Goal: Check status: Check status

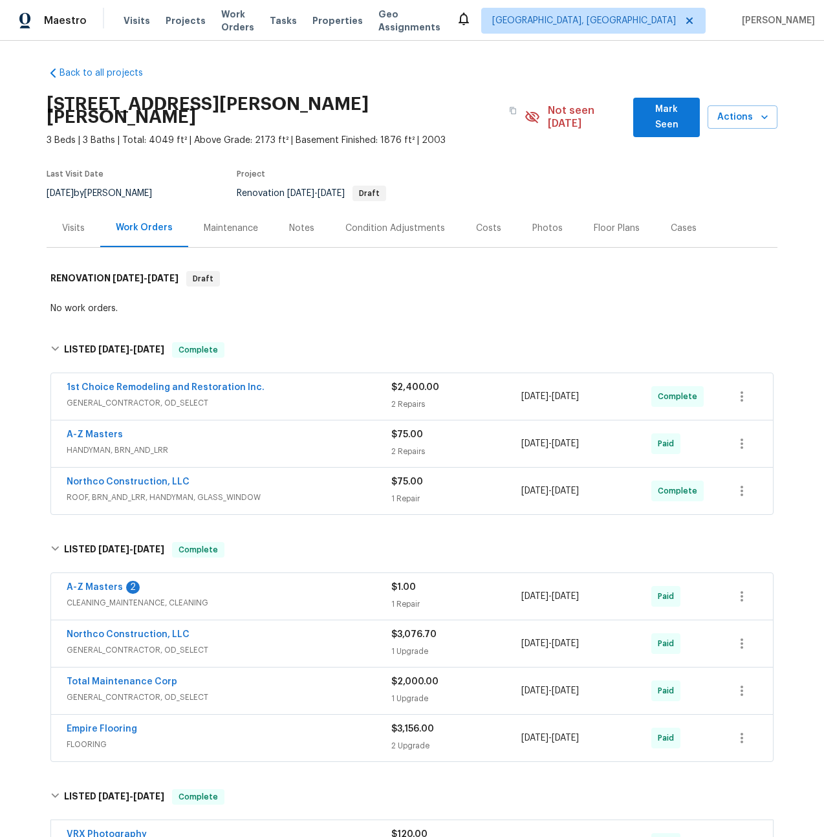
scroll to position [419, 0]
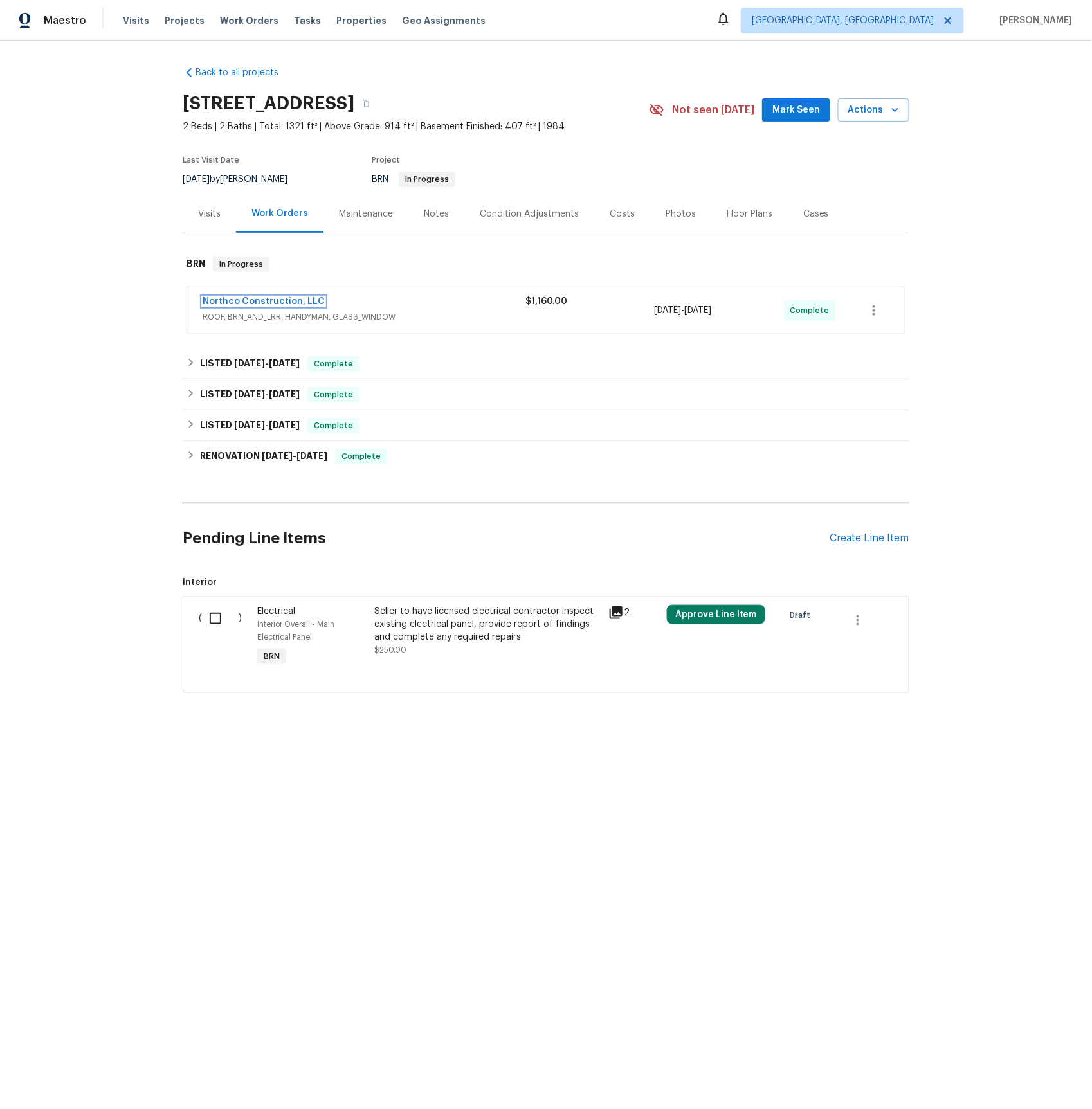
click at [236, 299] on link "Northco Construction, LLC" at bounding box center [263, 301] width 122 height 9
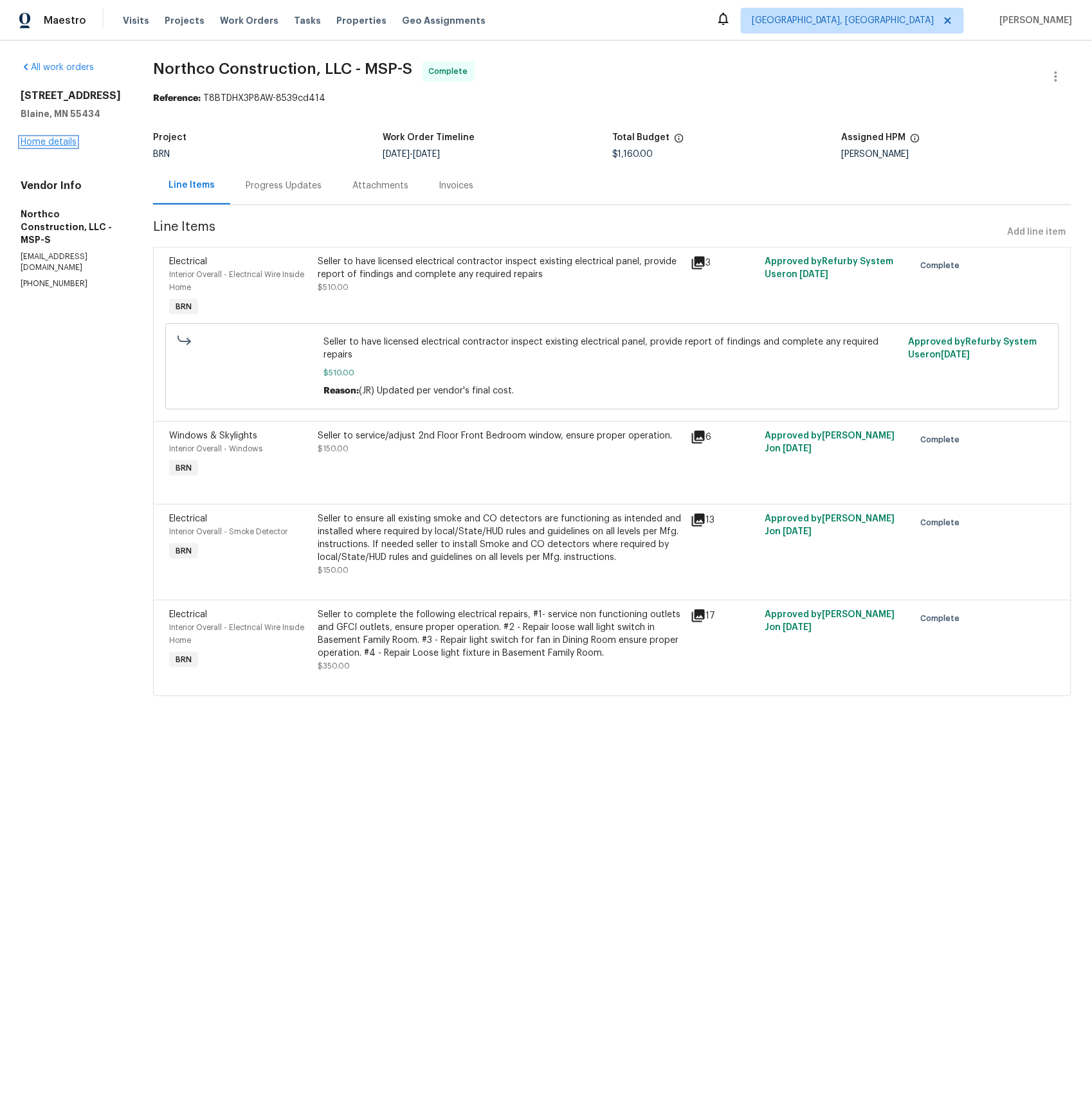
click at [64, 142] on link "Home details" at bounding box center [49, 141] width 56 height 9
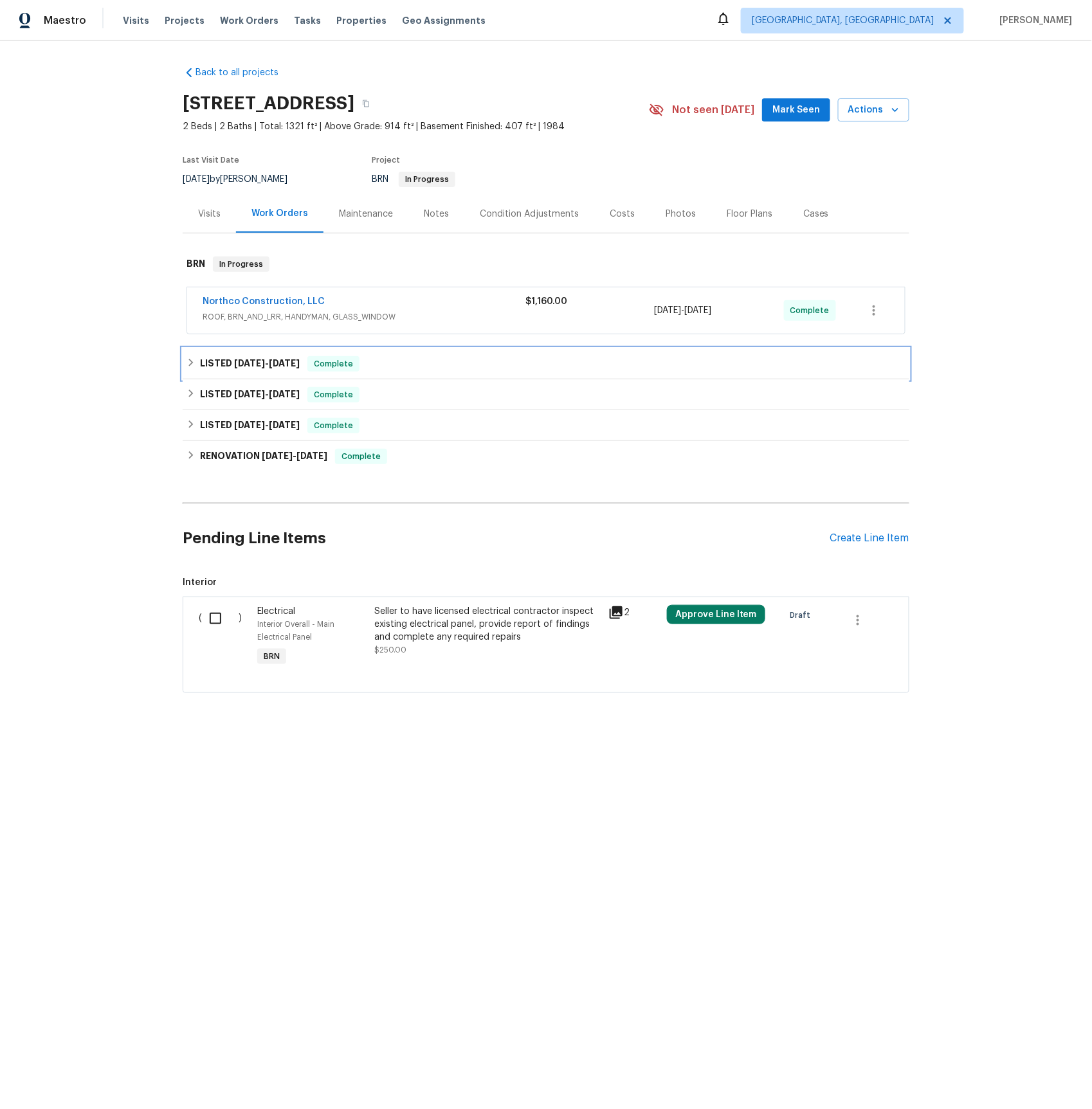
click at [272, 364] on span "9/19/25" at bounding box center [284, 363] width 31 height 9
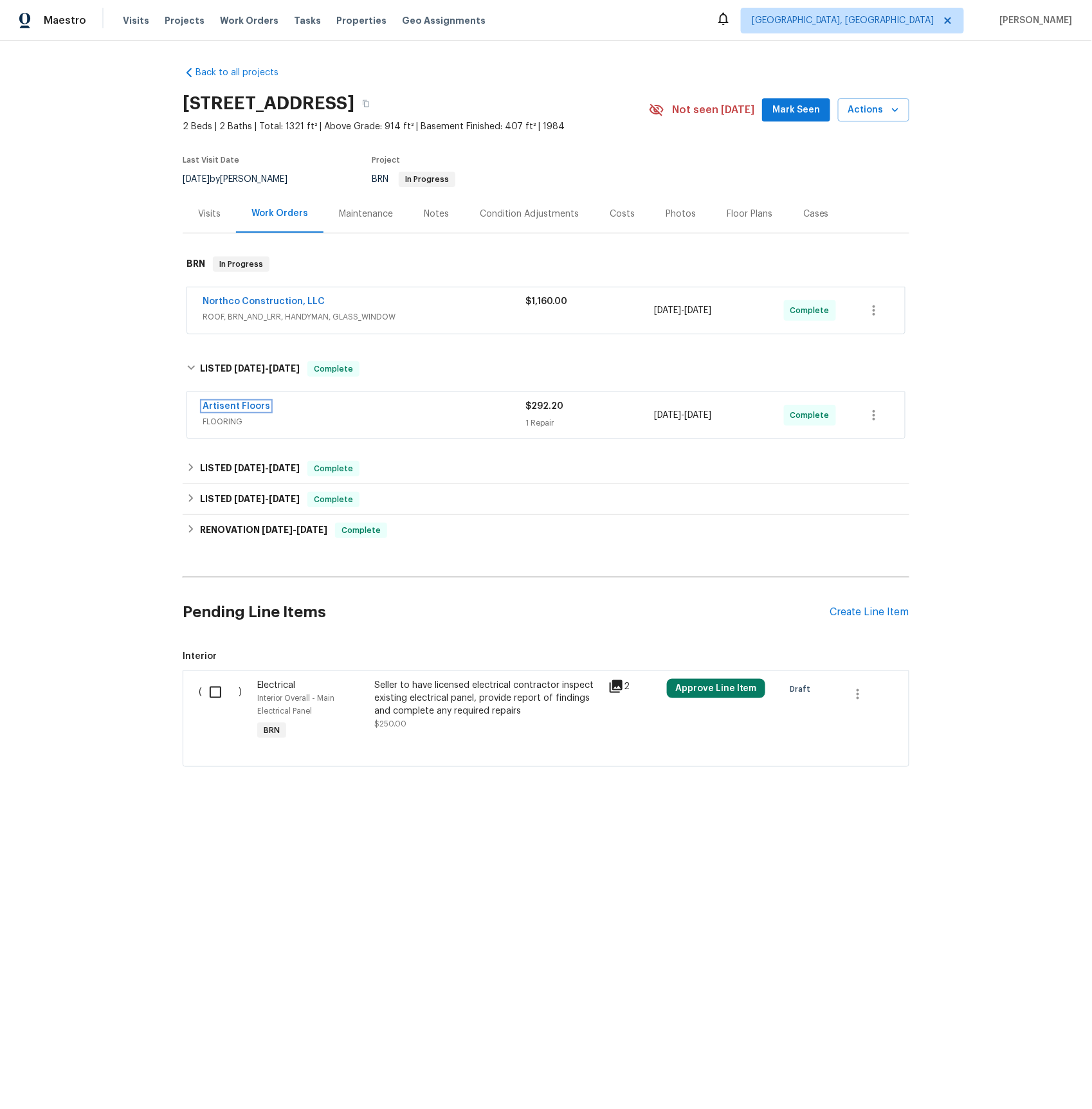
click at [233, 403] on link "Artisent Floors" at bounding box center [236, 405] width 68 height 9
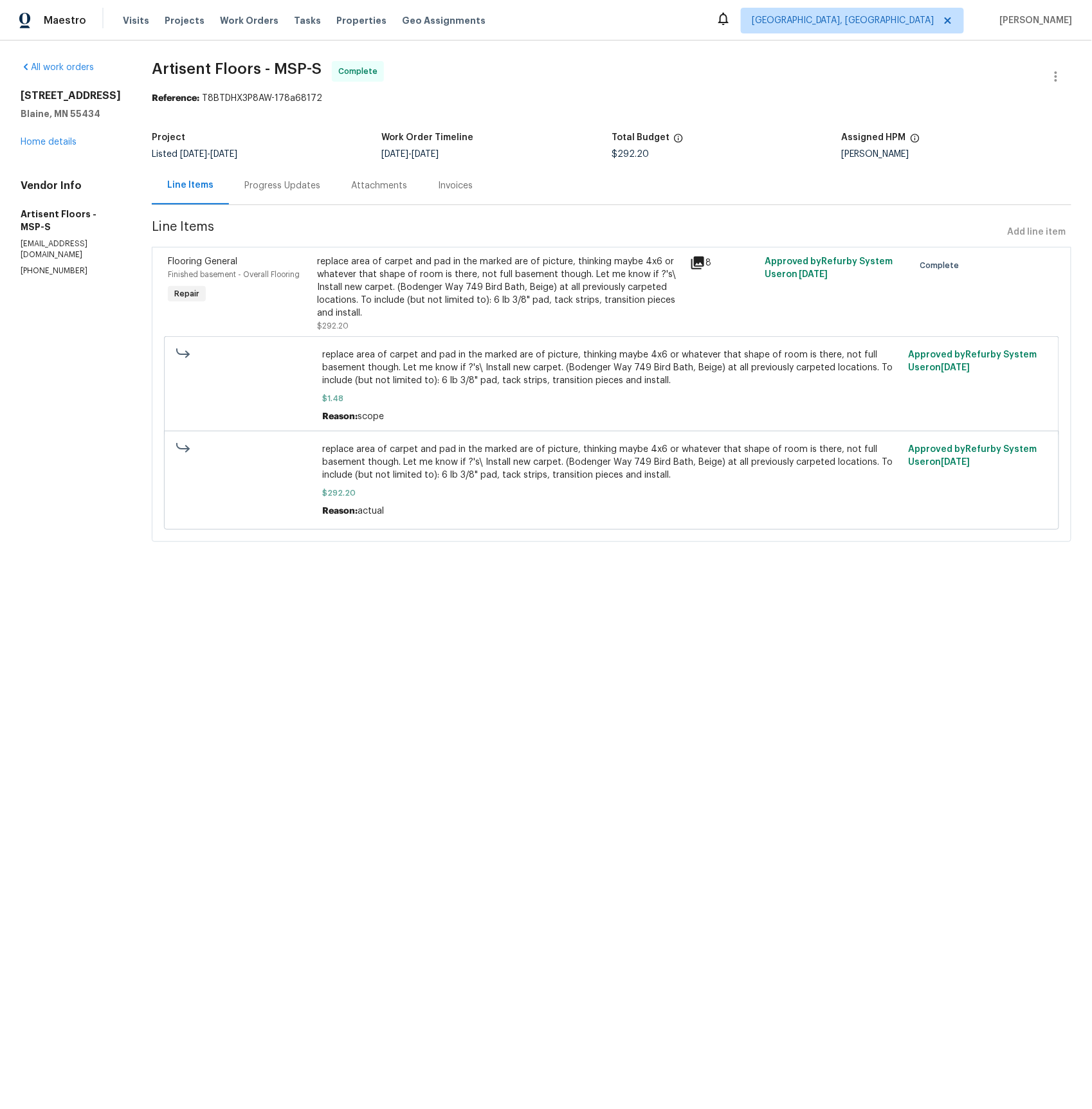
click at [701, 261] on icon at bounding box center [698, 262] width 13 height 13
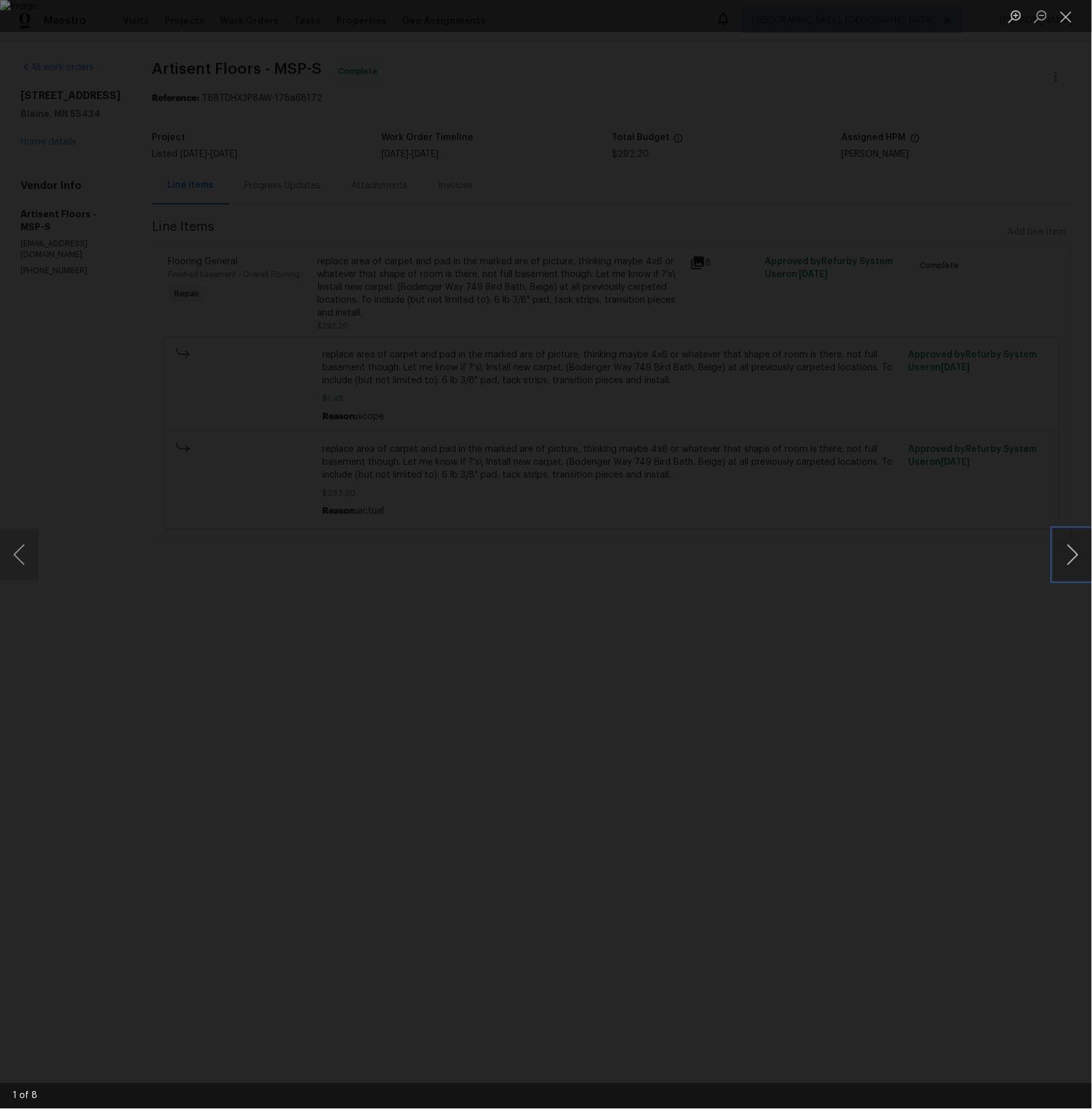
click at [1070, 566] on button "Next image" at bounding box center [1072, 555] width 39 height 52
click at [1069, 566] on button "Next image" at bounding box center [1072, 555] width 39 height 52
click at [1064, 556] on button "Next image" at bounding box center [1072, 555] width 39 height 52
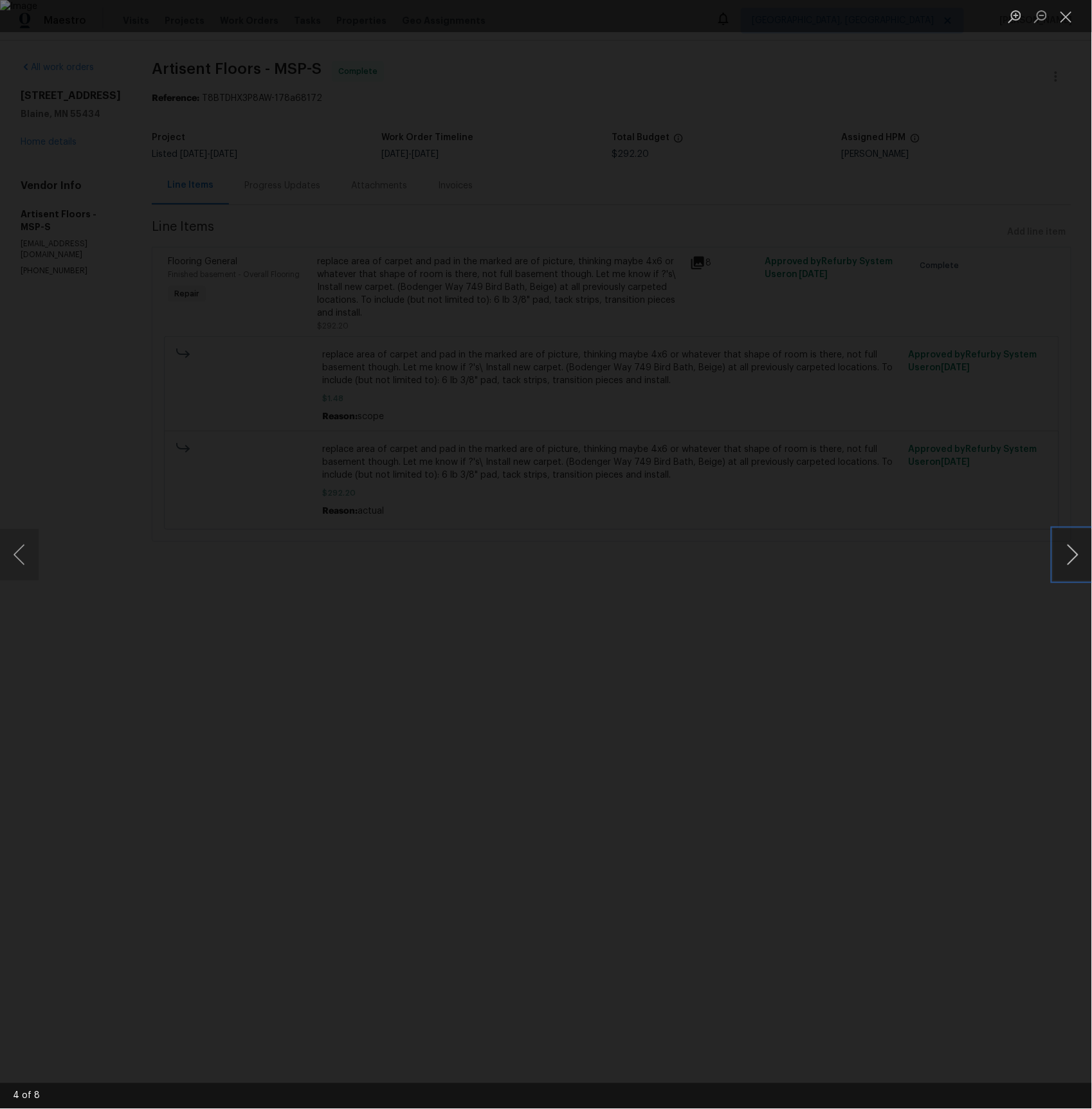
click at [1064, 556] on button "Next image" at bounding box center [1072, 555] width 39 height 52
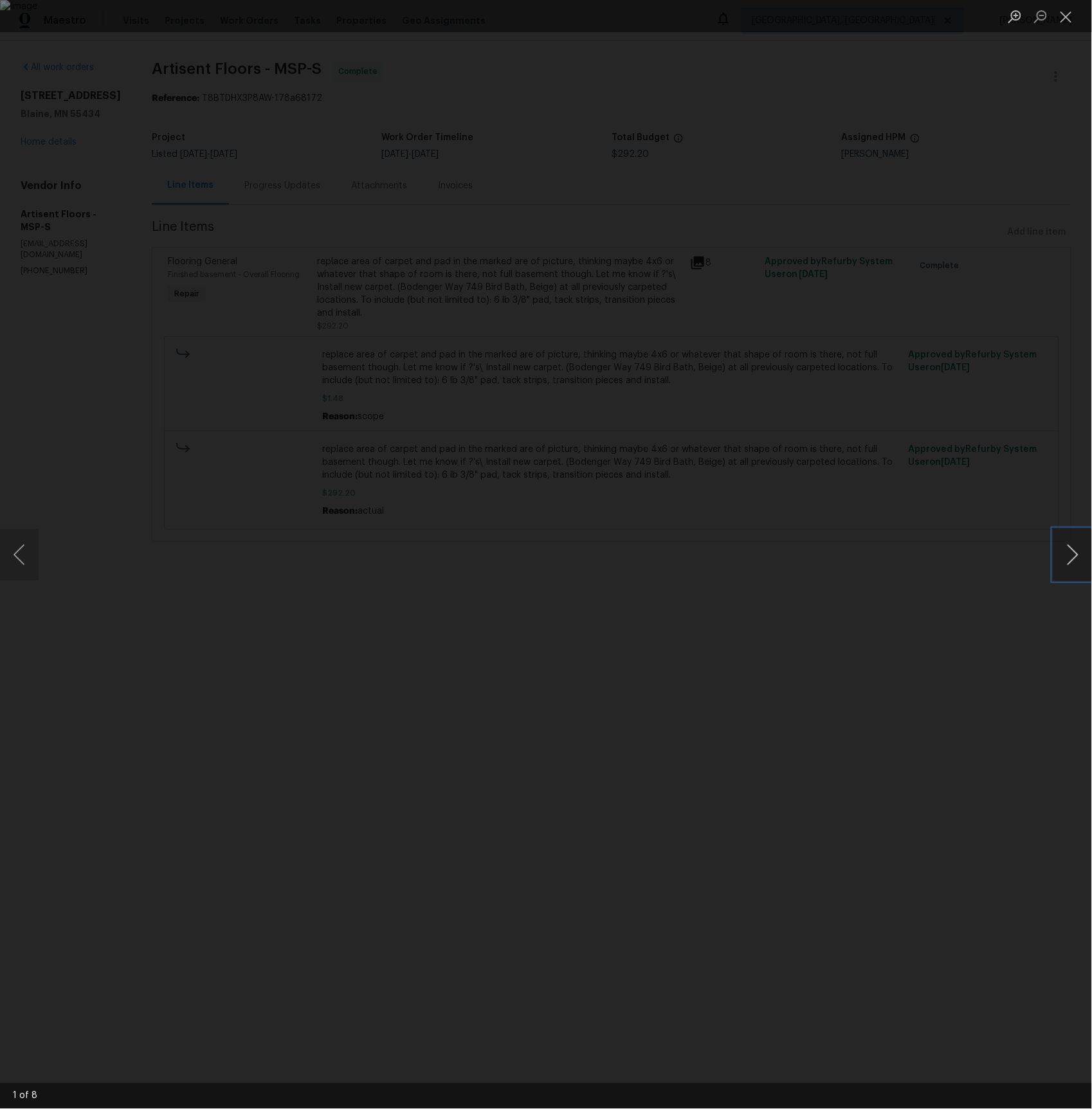
click at [1064, 556] on button "Next image" at bounding box center [1072, 555] width 39 height 52
click at [280, 239] on div "Lightbox" at bounding box center [546, 554] width 1092 height 1109
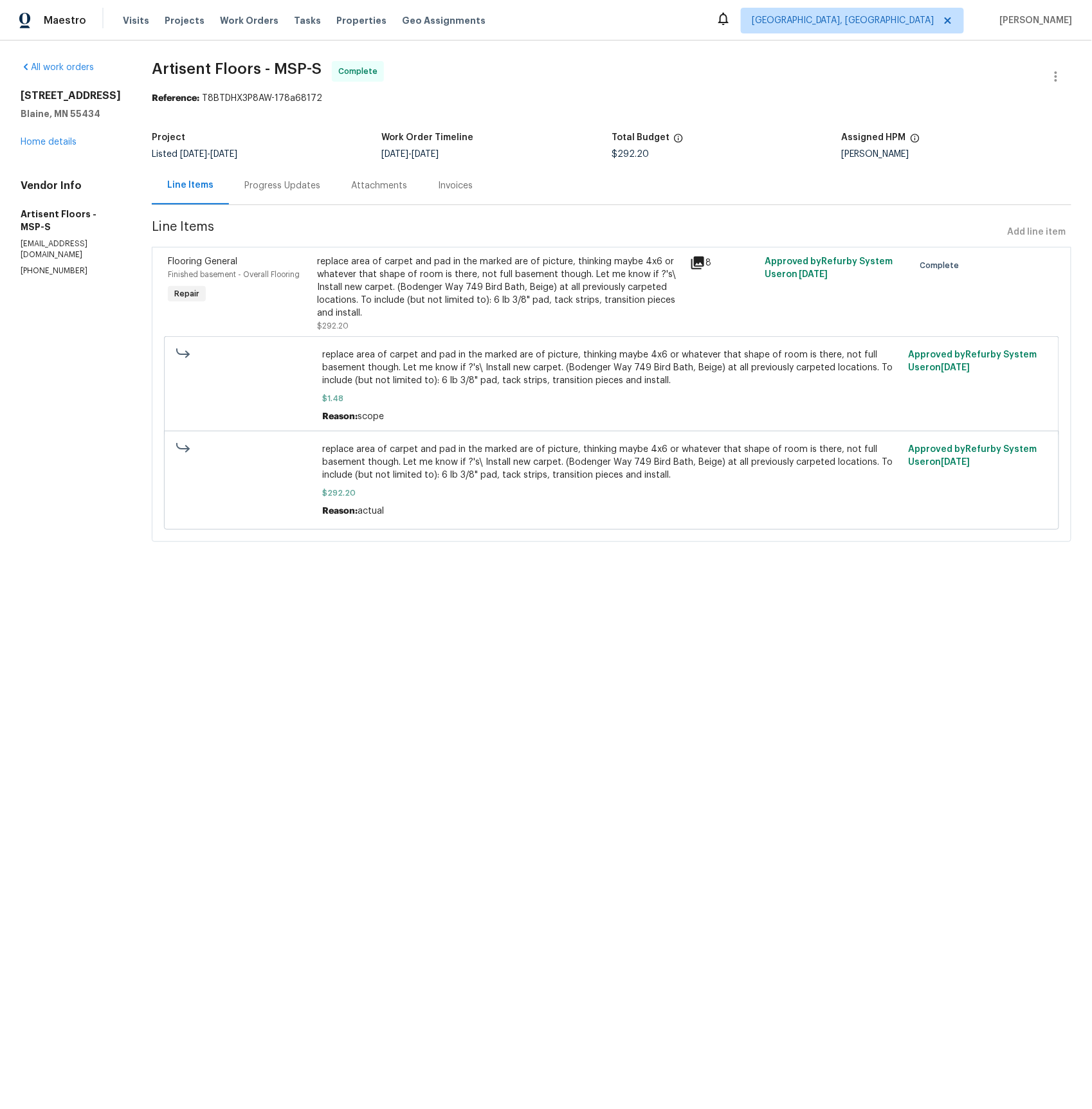
click at [283, 189] on div "Progress Updates" at bounding box center [282, 186] width 76 height 13
